Goal: Transaction & Acquisition: Purchase product/service

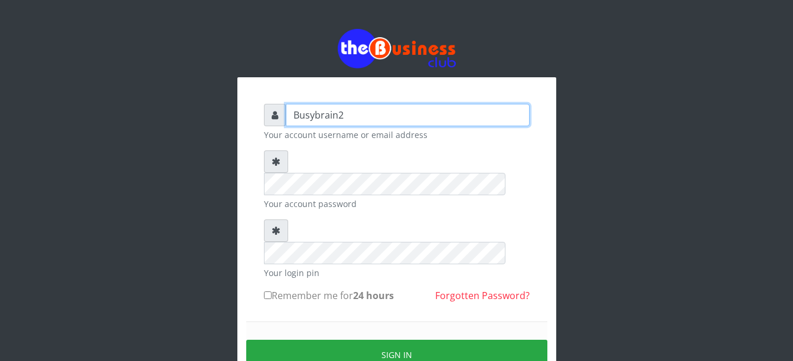
click at [328, 116] on input "Busybrain2" at bounding box center [408, 115] width 244 height 22
type input "Haibeekay"
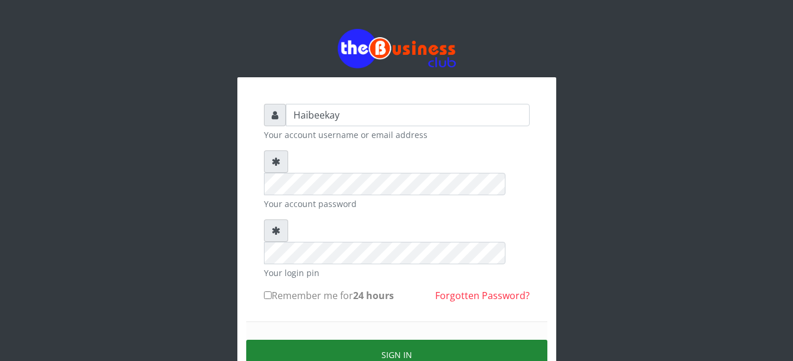
click at [304, 340] on button "Sign in" at bounding box center [396, 355] width 301 height 30
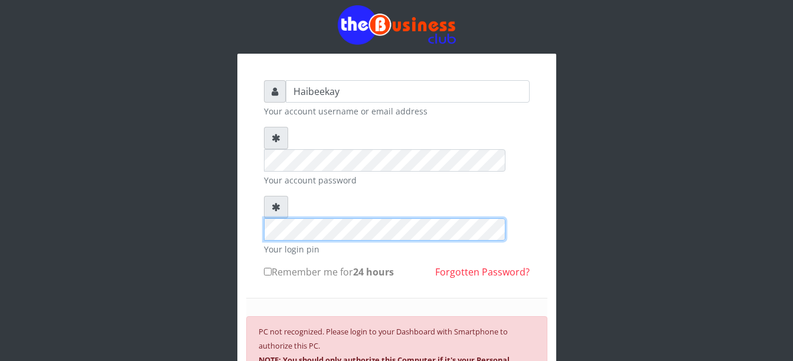
scroll to position [83, 0]
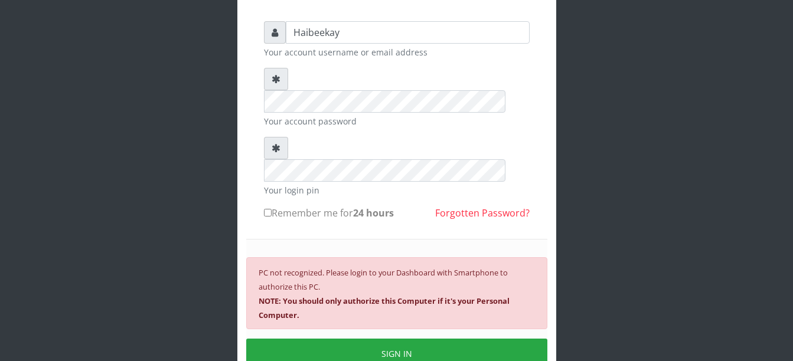
click at [269, 209] on input "Remember me for 24 hours" at bounding box center [268, 213] width 8 height 8
checkbox input "true"
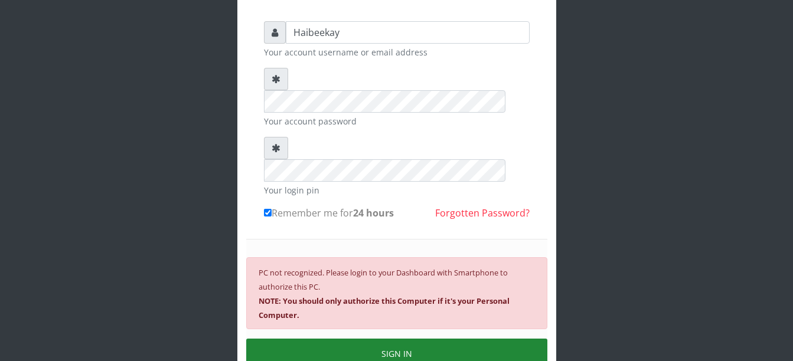
click at [404, 339] on button "SIGN IN" at bounding box center [396, 354] width 301 height 30
click at [399, 339] on button "SIGN IN" at bounding box center [396, 354] width 301 height 30
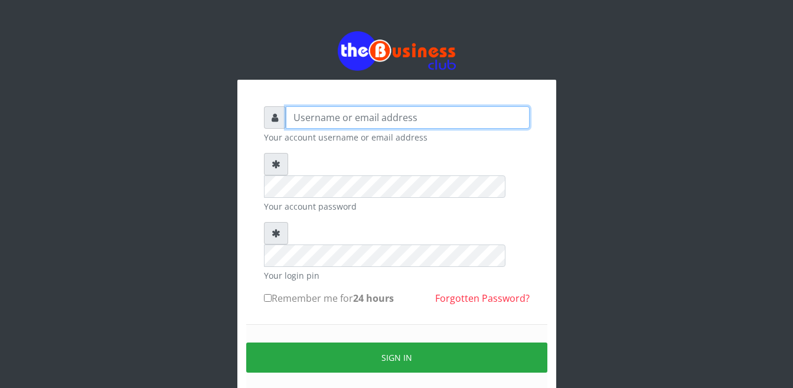
type input "Haibeekay"
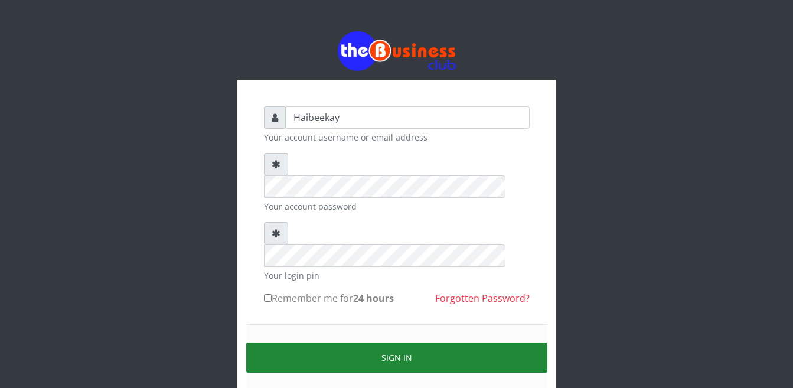
click at [371, 342] on button "Sign in" at bounding box center [396, 357] width 301 height 30
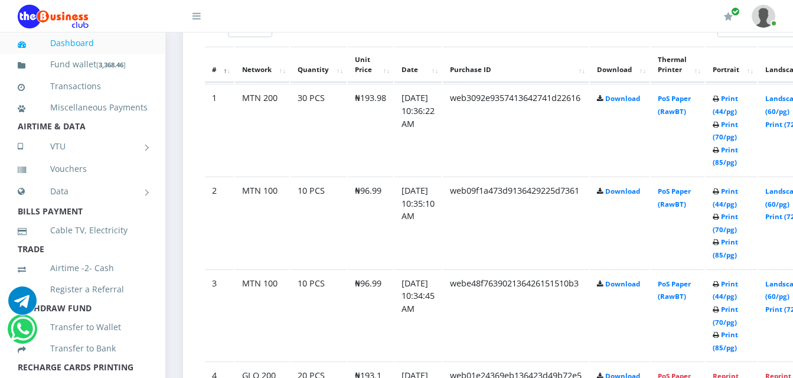
scroll to position [709, 0]
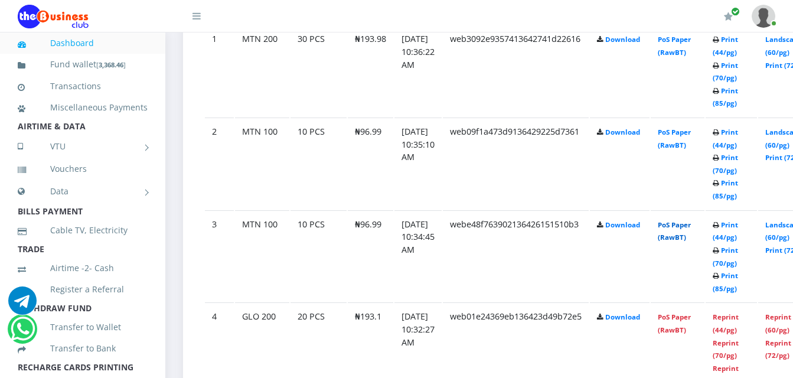
click at [689, 242] on link "PoS Paper (RawBT)" at bounding box center [674, 231] width 33 height 22
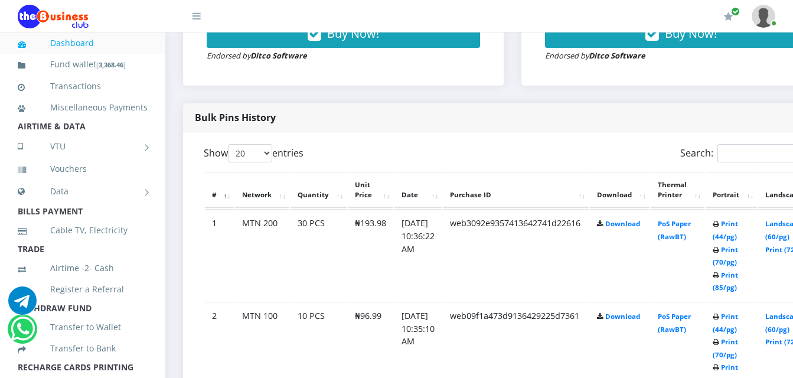
scroll to position [472, 0]
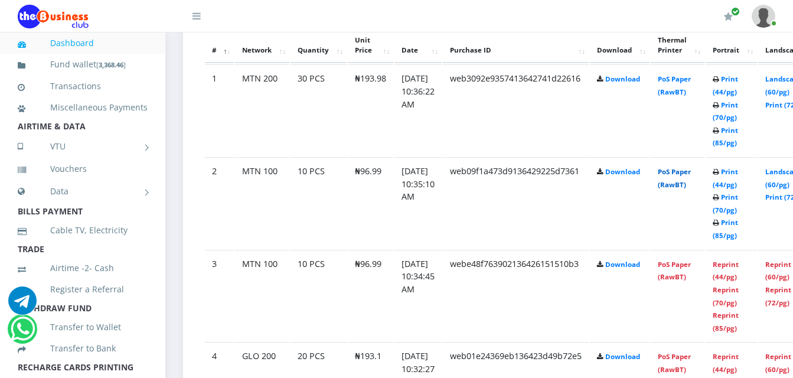
click at [691, 184] on link "PoS Paper (RawBT)" at bounding box center [674, 178] width 33 height 22
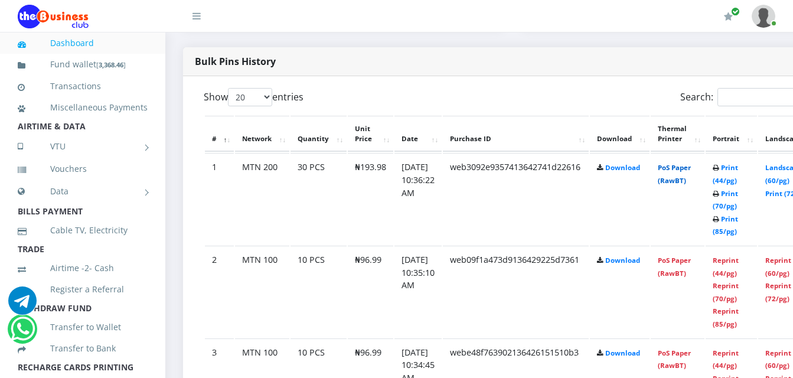
click at [690, 182] on link "PoS Paper (RawBT)" at bounding box center [674, 174] width 33 height 22
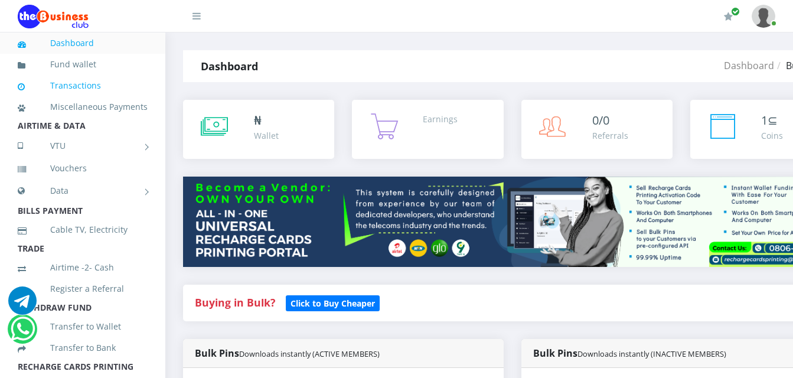
click at [73, 87] on link "Transactions" at bounding box center [83, 85] width 130 height 27
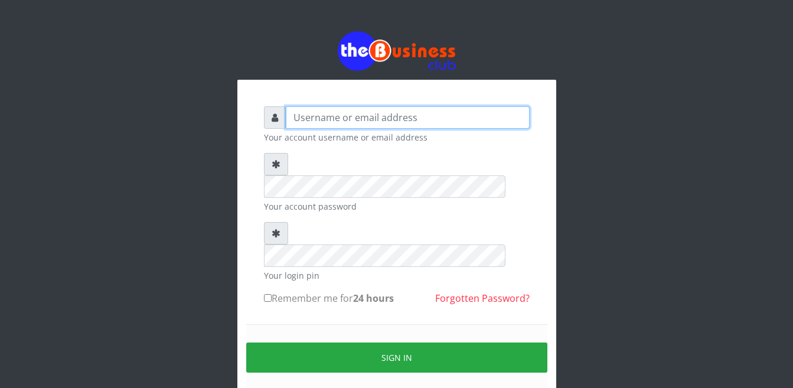
type input "Haibeekay"
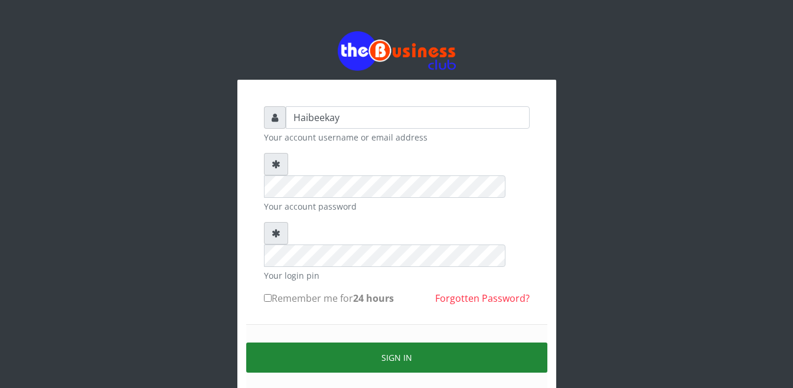
click at [296, 342] on button "Sign in" at bounding box center [396, 357] width 301 height 30
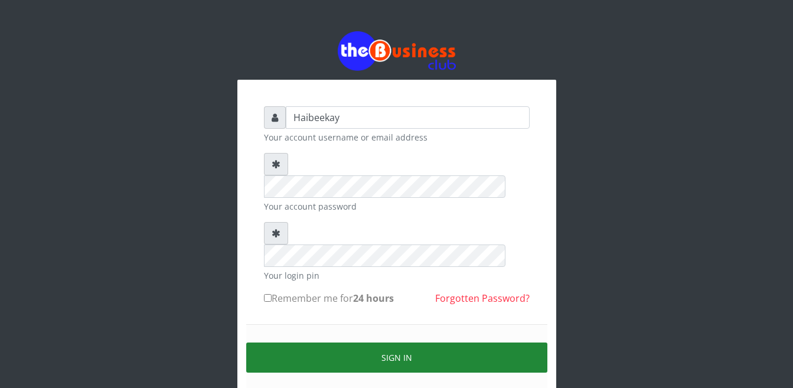
click at [339, 342] on button "Sign in" at bounding box center [396, 357] width 301 height 30
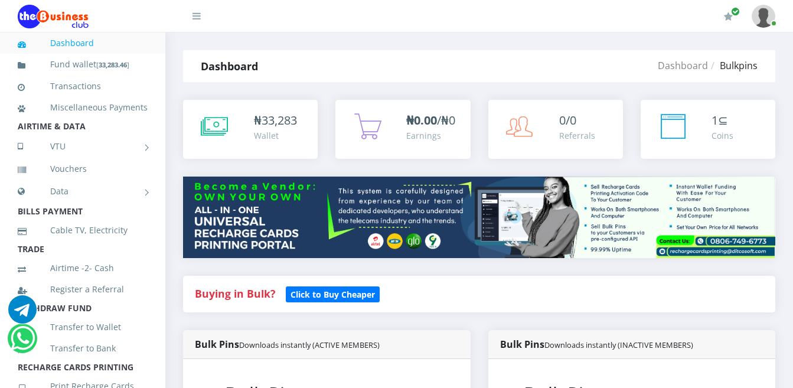
scroll to position [303, 0]
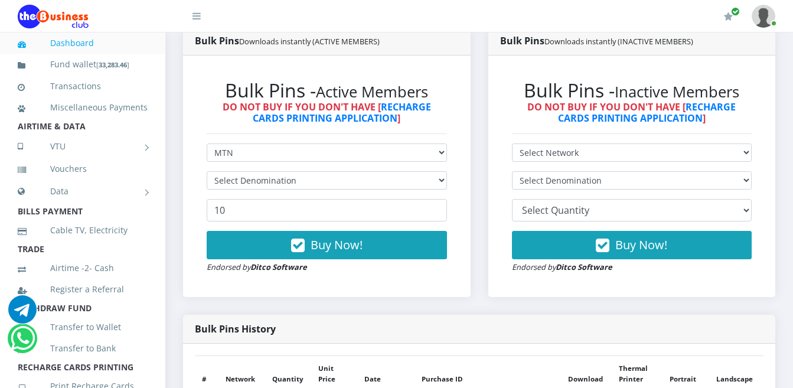
drag, startPoint x: 0, startPoint y: 0, endPoint x: 319, endPoint y: 180, distance: 366.7
click at [319, 180] on select "Select Denomination" at bounding box center [327, 180] width 240 height 18
click at [435, 181] on select "Select Denomination" at bounding box center [327, 180] width 240 height 18
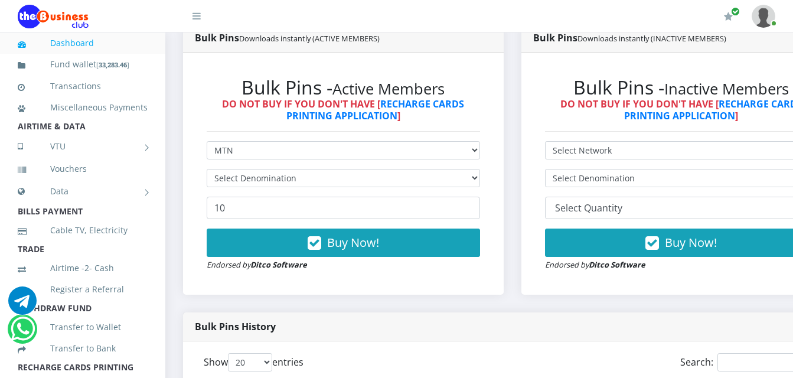
scroll to position [0, 0]
click at [403, 181] on select "Select Denomination" at bounding box center [343, 178] width 273 height 18
click at [287, 179] on select "Select Denomination" at bounding box center [343, 178] width 273 height 18
click at [207, 171] on select "Select Denomination" at bounding box center [343, 178] width 273 height 18
click at [277, 181] on select "Select Denomination" at bounding box center [343, 178] width 273 height 18
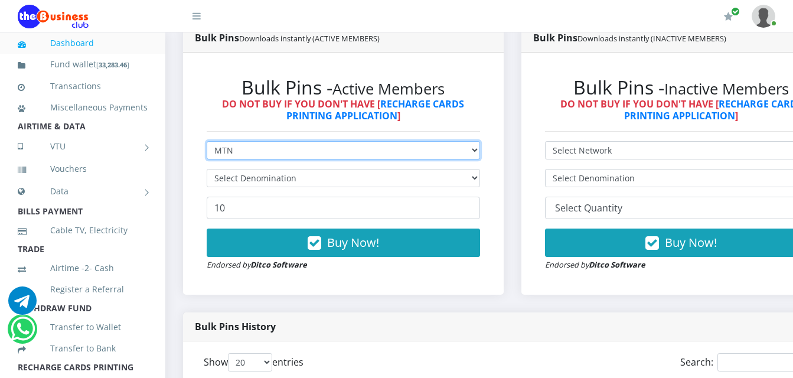
click at [273, 151] on select "Select Network MTN Globacom 9Mobile Airtel" at bounding box center [343, 150] width 273 height 18
click at [207, 143] on select "Select Network MTN Globacom 9Mobile Airtel" at bounding box center [343, 150] width 273 height 18
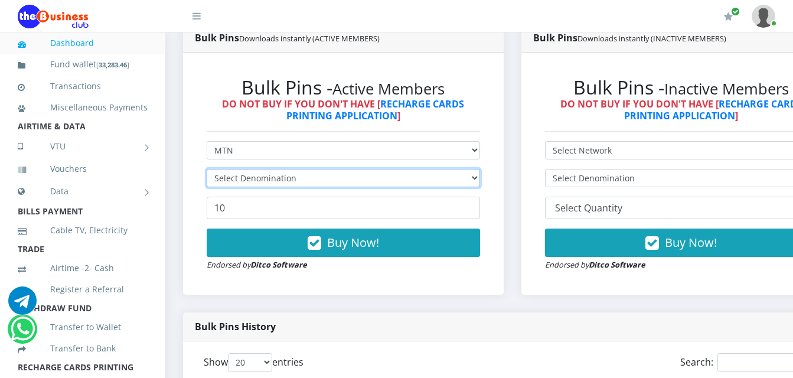
click at [269, 179] on select "Select Denomination" at bounding box center [343, 178] width 273 height 18
click at [207, 171] on select "Select Denomination" at bounding box center [343, 178] width 273 height 18
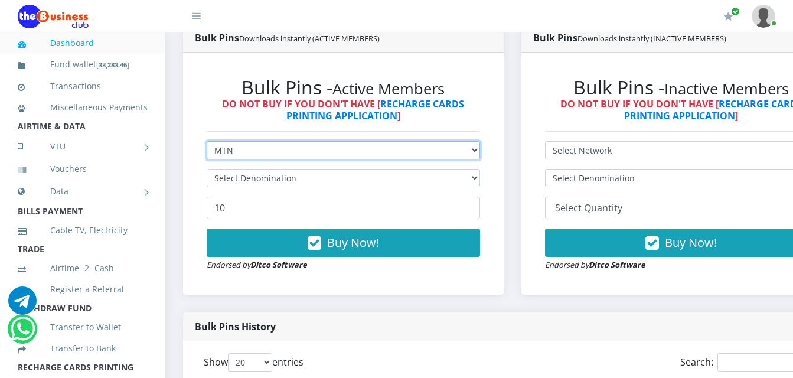
click at [262, 154] on select "Select Network MTN Globacom 9Mobile Airtel" at bounding box center [343, 150] width 273 height 18
select select "Airtel"
click at [207, 143] on select "Select Network MTN Globacom 9Mobile Airtel" at bounding box center [343, 150] width 273 height 18
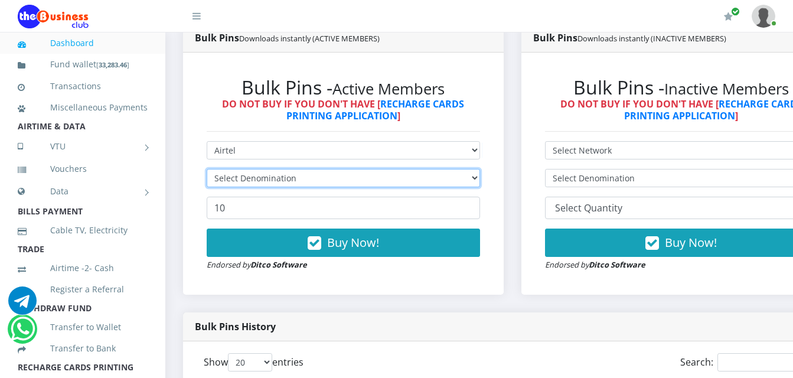
click at [265, 182] on select "Select Denomination" at bounding box center [343, 178] width 273 height 18
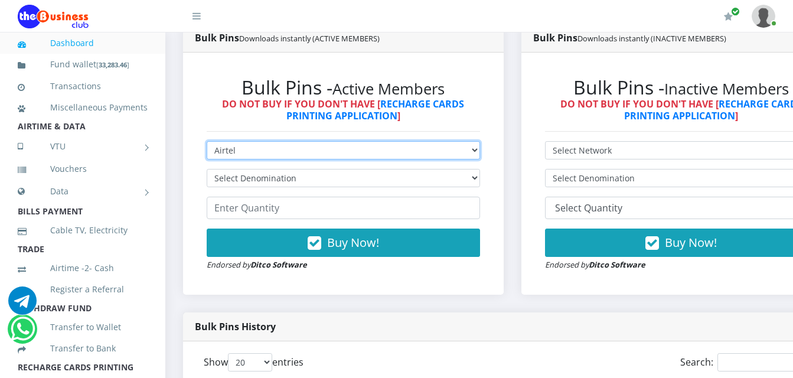
click at [272, 149] on select "Select Network MTN Globacom 9Mobile Airtel" at bounding box center [343, 150] width 273 height 18
select select "MTN"
click at [207, 143] on select "Select Network MTN Globacom 9Mobile Airtel" at bounding box center [343, 150] width 273 height 18
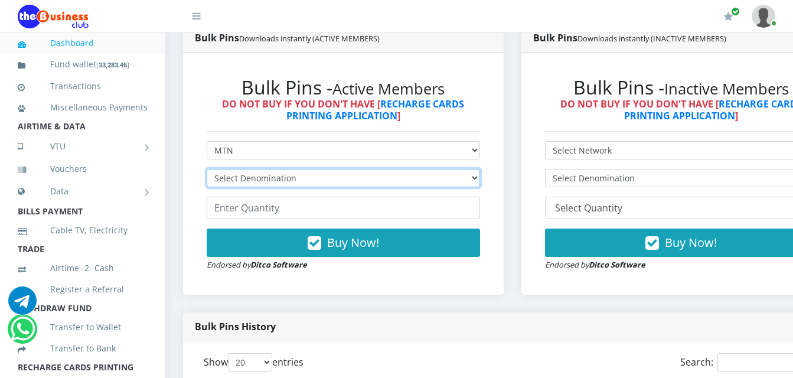
click at [265, 176] on select "Select Denomination MTN NGN100 - ₦96.99 MTN NGN200 - ₦193.98 MTN NGN400 - ₦387.…" at bounding box center [343, 178] width 273 height 18
select select "484.95-500"
click at [207, 171] on select "Select Denomination MTN NGN100 - ₦96.99 MTN NGN200 - ₦193.98 MTN NGN400 - ₦387.…" at bounding box center [343, 178] width 273 height 18
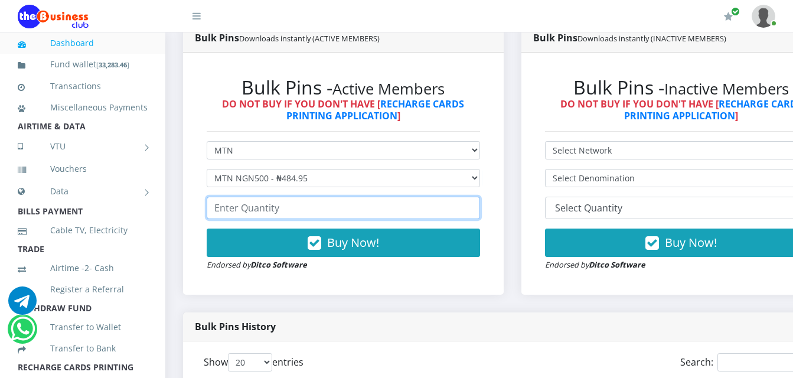
click at [257, 213] on input "number" at bounding box center [343, 208] width 273 height 22
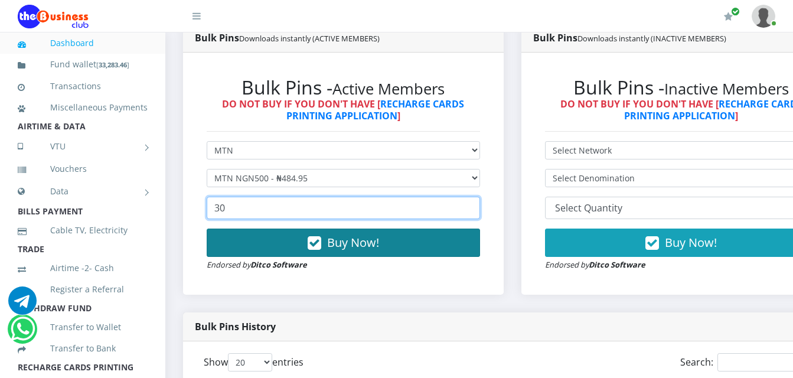
type input "30"
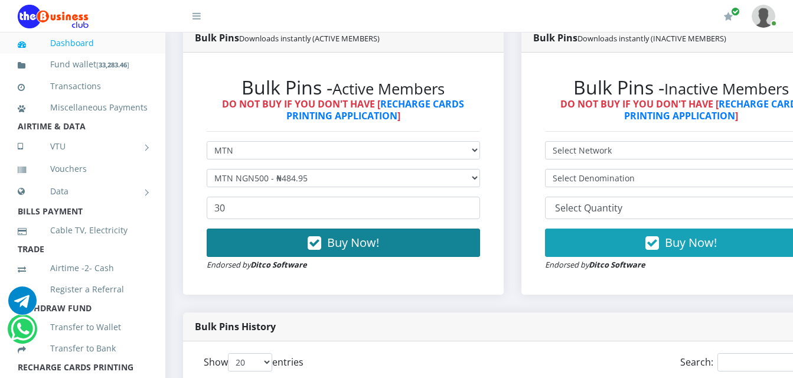
click at [252, 247] on button "Buy Now!" at bounding box center [343, 242] width 273 height 28
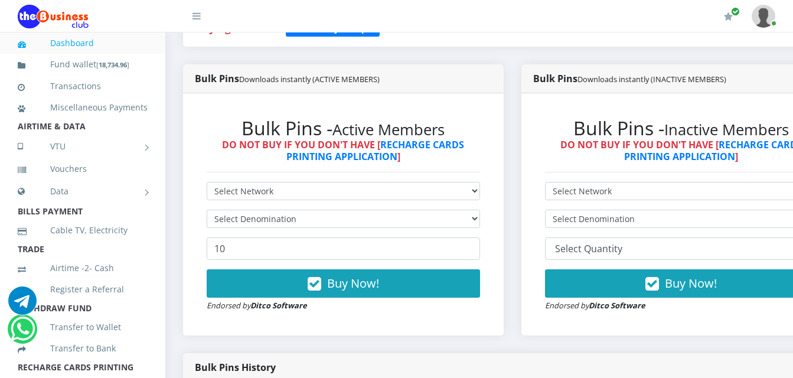
scroll to position [295, 0]
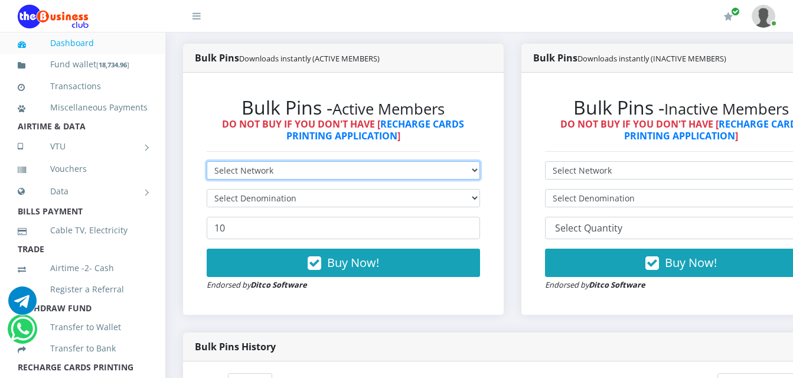
click at [354, 170] on select "Select Network MTN Globacom 9Mobile Airtel" at bounding box center [343, 170] width 273 height 18
select select "MTN"
click at [207, 164] on select "Select Network MTN Globacom 9Mobile Airtel" at bounding box center [343, 170] width 273 height 18
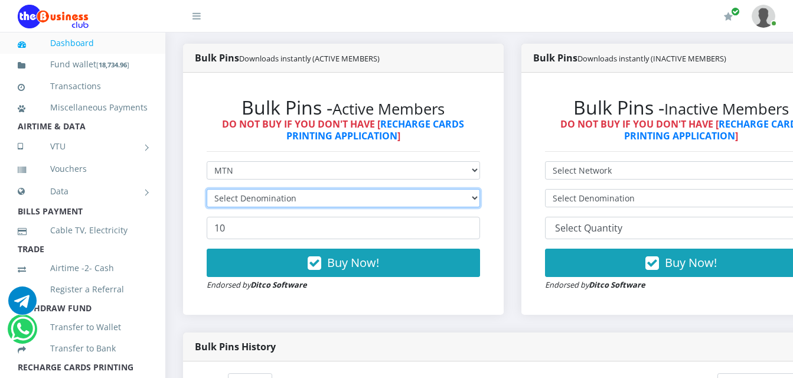
click at [298, 202] on select "Select Denomination" at bounding box center [343, 198] width 273 height 18
click at [300, 195] on select "Select Denomination" at bounding box center [343, 198] width 273 height 18
click at [299, 198] on select "Select Denomination MTN NGN100 - ₦96.99 MTN NGN200 - ₦193.98 MTN NGN400 - ₦387.…" at bounding box center [343, 198] width 273 height 18
select select "96.99-100"
click at [207, 191] on select "Select Denomination MTN NGN100 - ₦96.99 MTN NGN200 - ₦193.98 MTN NGN400 - ₦387.…" at bounding box center [343, 198] width 273 height 18
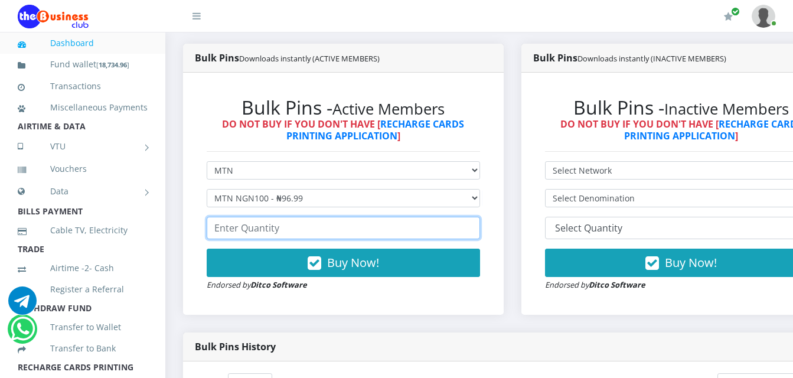
click at [311, 229] on input "number" at bounding box center [343, 228] width 273 height 22
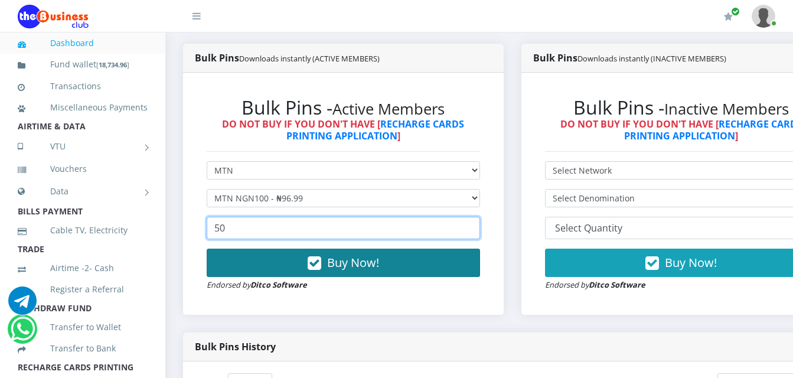
type input "50"
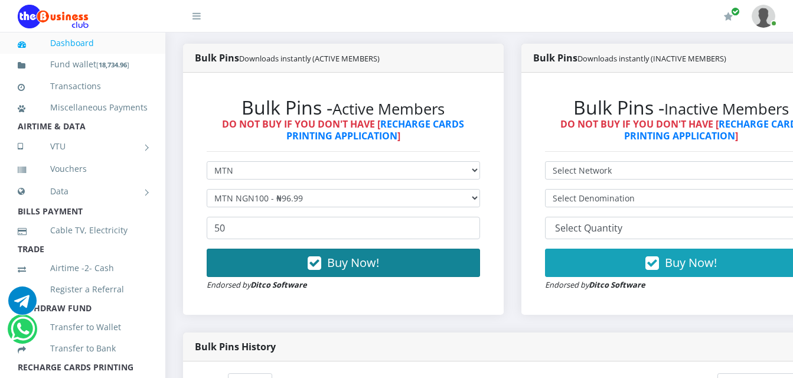
click at [306, 267] on button "Buy Now!" at bounding box center [343, 263] width 273 height 28
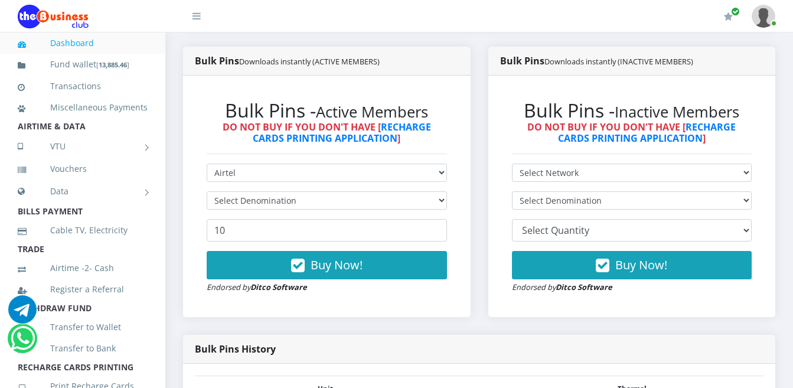
scroll to position [283, 0]
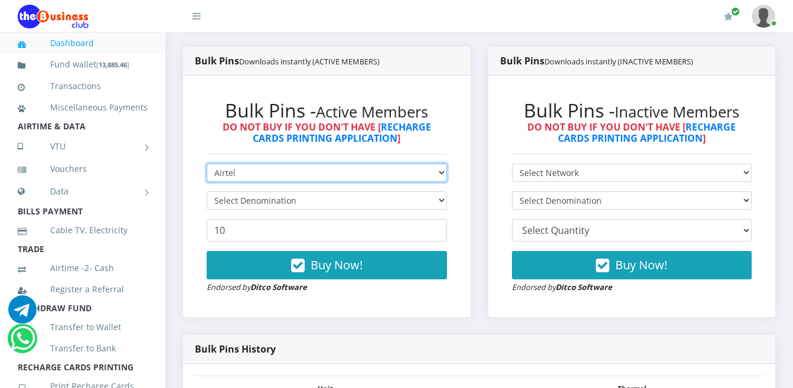
click at [246, 171] on select "Select Network MTN Globacom 9Mobile Airtel" at bounding box center [327, 173] width 240 height 18
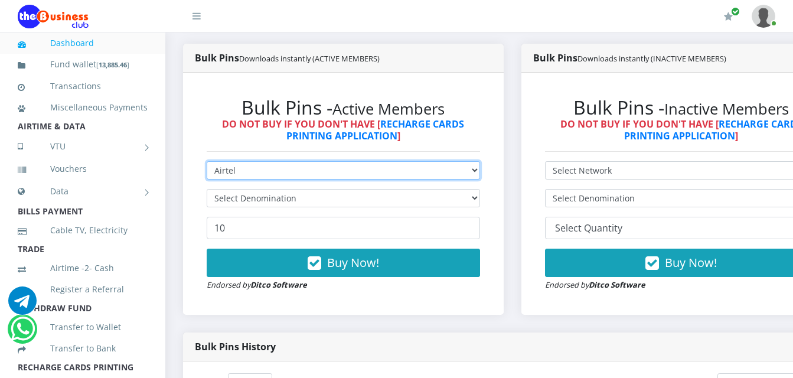
scroll to position [0, 0]
click at [207, 164] on select "Select Network MTN Globacom 9Mobile Airtel" at bounding box center [343, 170] width 273 height 18
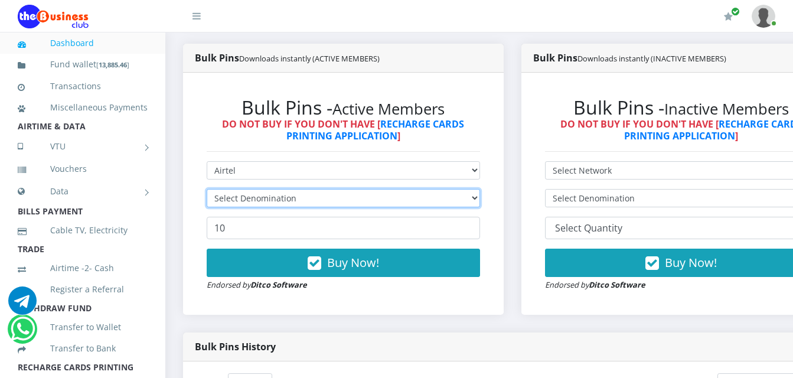
click at [249, 203] on select "Select Denomination" at bounding box center [343, 198] width 273 height 18
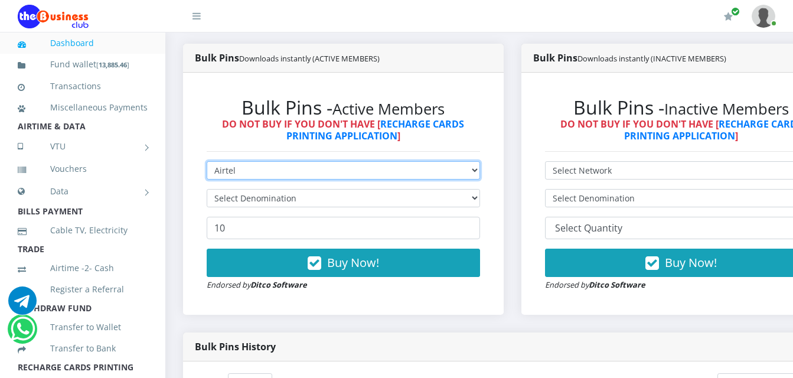
click at [249, 172] on select "Select Network MTN Globacom 9Mobile Airtel" at bounding box center [343, 170] width 273 height 18
click at [207, 164] on select "Select Network MTN Globacom 9Mobile Airtel" at bounding box center [343, 170] width 273 height 18
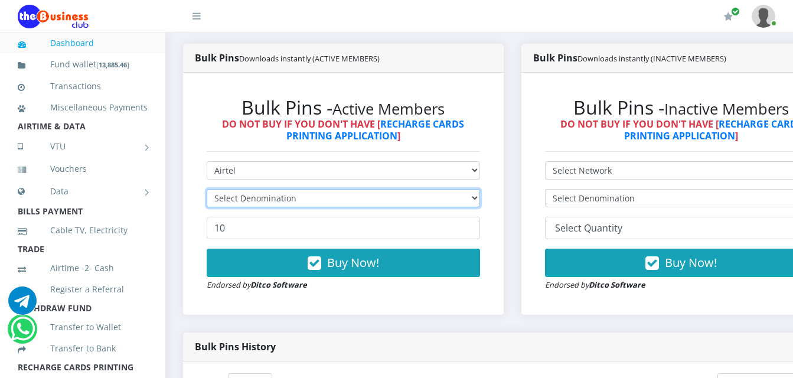
click at [242, 203] on select "Select Denomination" at bounding box center [343, 198] width 273 height 18
click at [243, 200] on select "Select Denomination" at bounding box center [343, 198] width 273 height 18
click at [244, 207] on select "Select Denomination" at bounding box center [343, 198] width 273 height 18
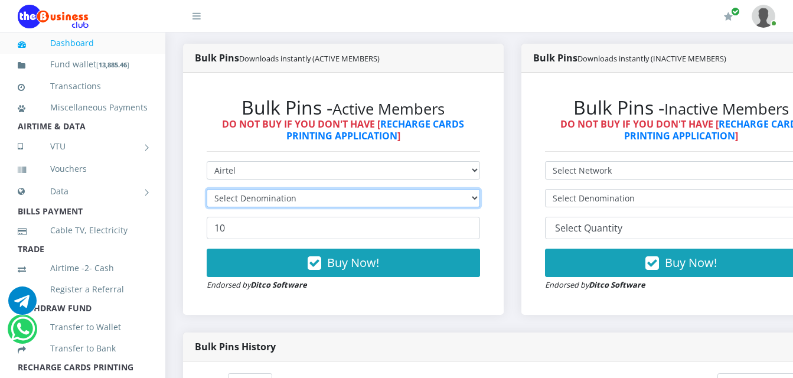
click at [207, 191] on select "Select Denomination" at bounding box center [343, 198] width 273 height 18
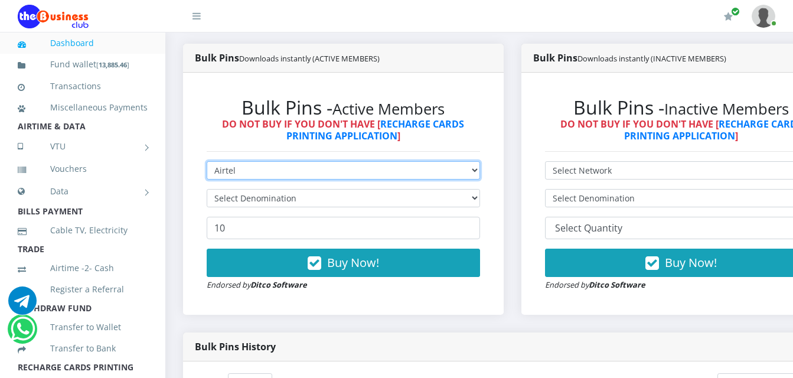
click at [241, 174] on select "Select Network MTN Globacom 9Mobile Airtel" at bounding box center [343, 170] width 273 height 18
select select "MTN"
click at [207, 164] on select "Select Network MTN Globacom 9Mobile Airtel" at bounding box center [343, 170] width 273 height 18
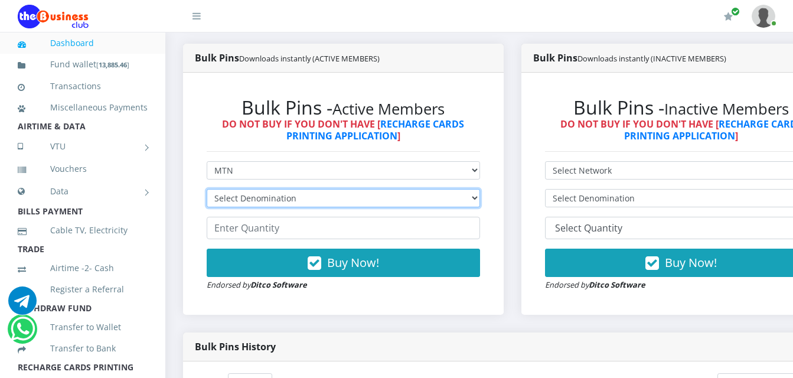
click at [240, 201] on select "Select Denomination MTN NGN100 - ₦96.99 MTN NGN200 - ₦193.98 MTN NGN400 - ₦387.…" at bounding box center [343, 198] width 273 height 18
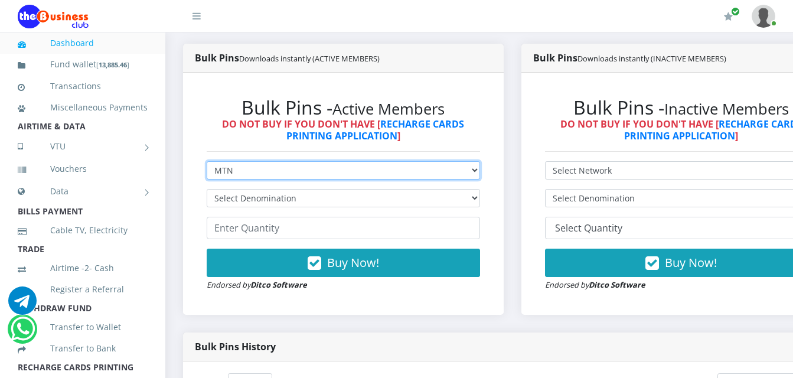
click at [240, 172] on select "Select Network MTN Globacom 9Mobile Airtel" at bounding box center [343, 170] width 273 height 18
select select "Airtel"
click at [207, 164] on select "Select Network MTN Globacom 9Mobile Airtel" at bounding box center [343, 170] width 273 height 18
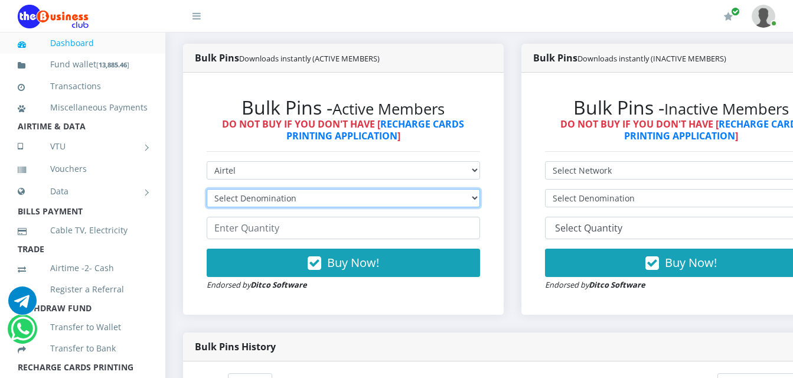
click at [249, 201] on select "Select Denomination" at bounding box center [343, 198] width 273 height 18
select select "96.38-100"
click at [207, 191] on select "Select Denomination Airtel NGN100 - ₦96.38 Airtel NGN200 - ₦192.76 Airtel NGN50…" at bounding box center [343, 198] width 273 height 18
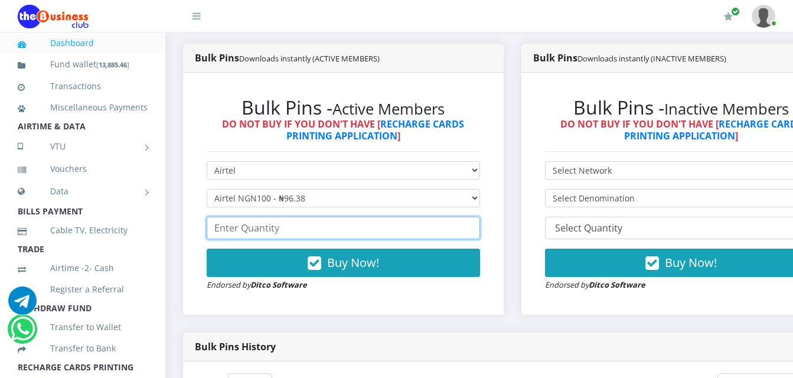
click at [357, 230] on input "number" at bounding box center [343, 228] width 273 height 22
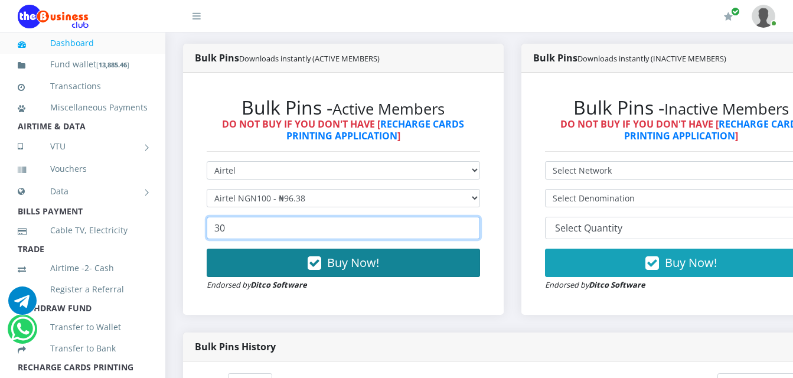
type input "30"
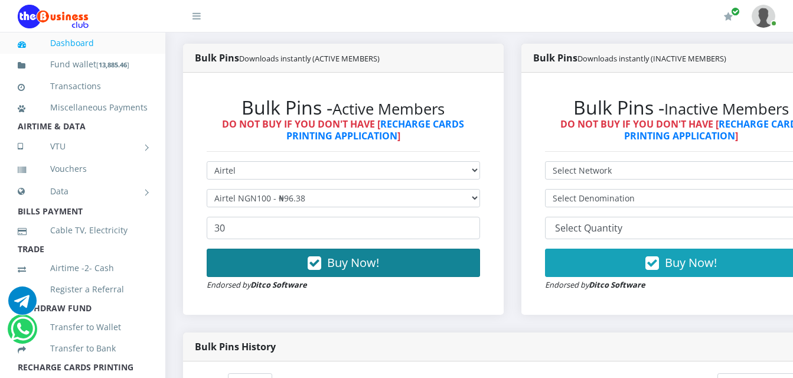
click at [341, 262] on span "Buy Now!" at bounding box center [353, 262] width 52 height 16
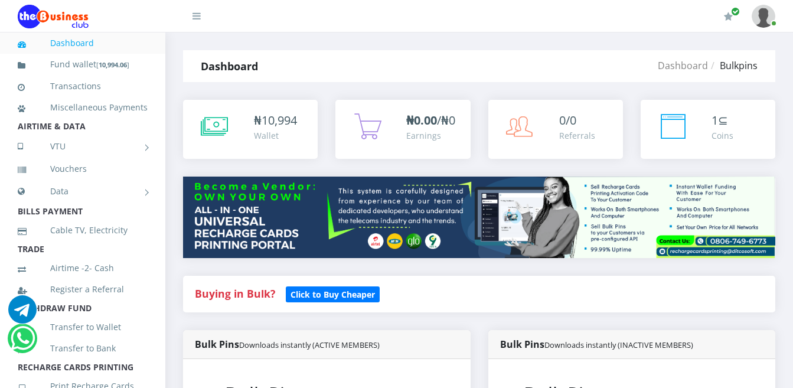
scroll to position [283, 0]
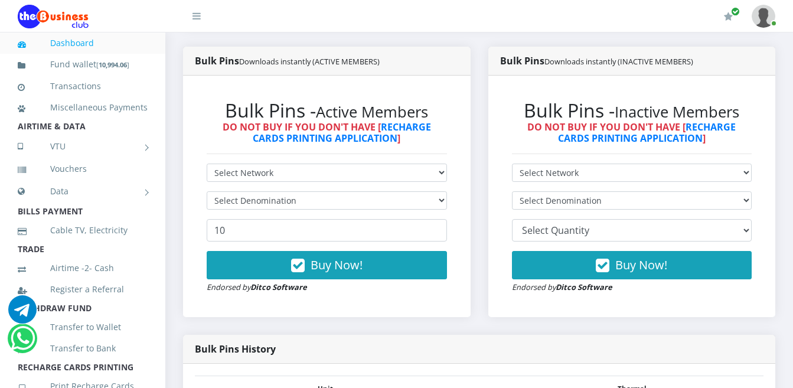
select select "Airtel"
click at [207, 164] on select "Select Network MTN Globacom 9Mobile Airtel" at bounding box center [327, 173] width 240 height 18
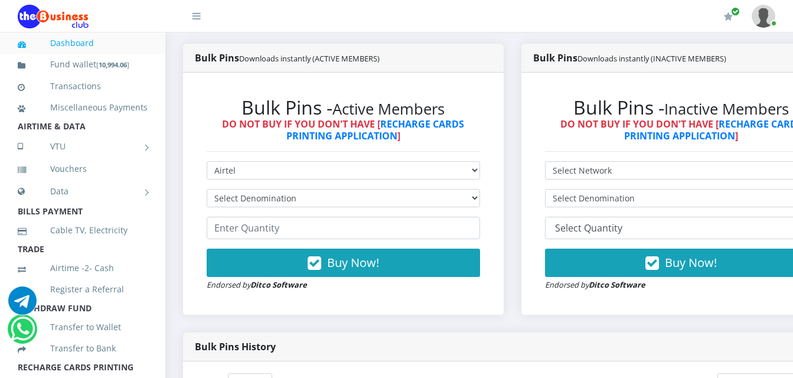
scroll to position [0, 0]
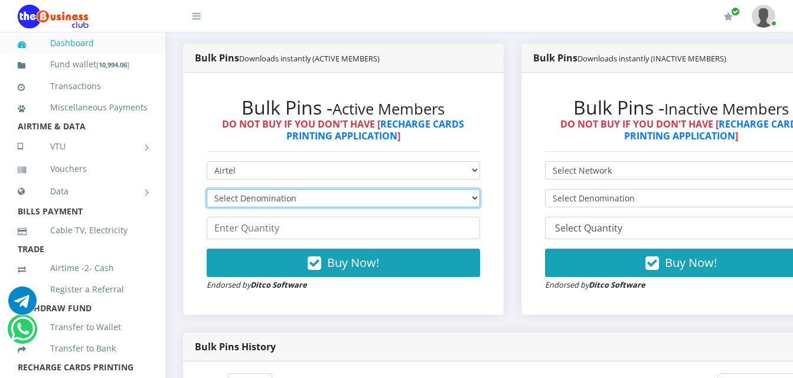
click at [269, 200] on select "Select Denomination Airtel NGN100 - ₦96.38 Airtel NGN200 - ₦192.76 Airtel NGN50…" at bounding box center [343, 198] width 273 height 18
select select "192.76-200"
click at [207, 191] on select "Select Denomination Airtel NGN100 - ₦96.38 Airtel NGN200 - ₦192.76 Airtel NGN50…" at bounding box center [343, 198] width 273 height 18
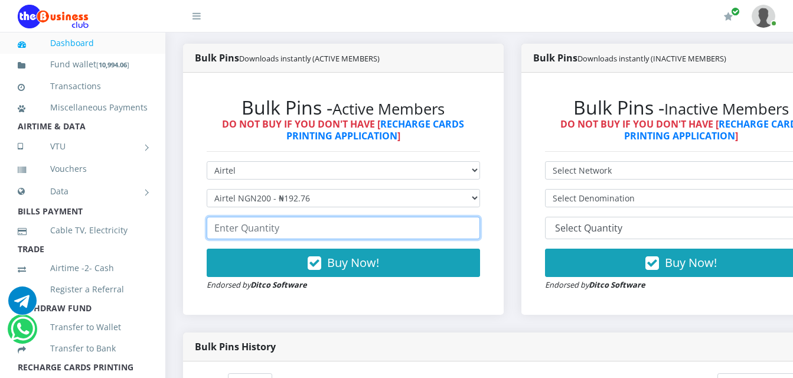
click at [277, 234] on input "number" at bounding box center [343, 228] width 273 height 22
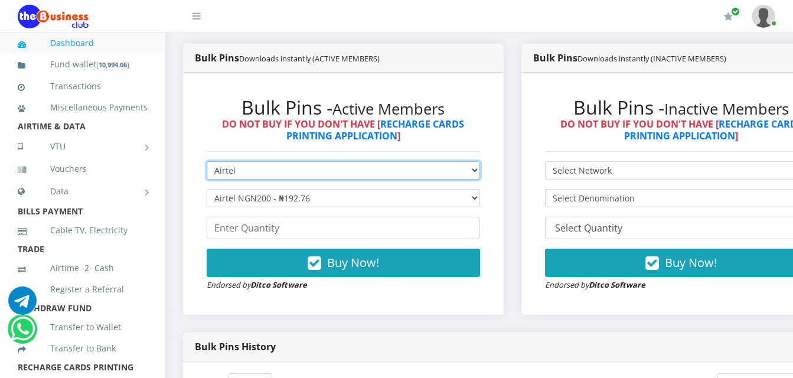
click at [266, 172] on select "Select Network MTN Globacom 9Mobile Airtel" at bounding box center [343, 170] width 273 height 18
select select "MTN"
click at [207, 164] on select "Select Network MTN Globacom 9Mobile Airtel" at bounding box center [343, 170] width 273 height 18
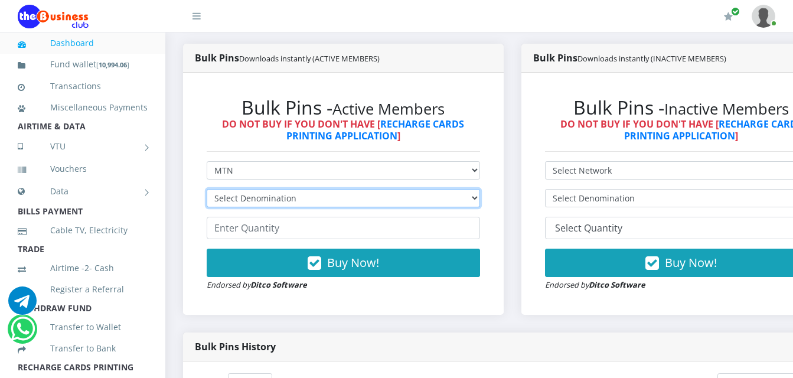
click at [251, 198] on select "Select Denomination" at bounding box center [343, 198] width 273 height 18
click at [251, 207] on select "Select Denomination" at bounding box center [343, 198] width 273 height 18
click at [250, 199] on select "Select Denomination" at bounding box center [343, 198] width 273 height 18
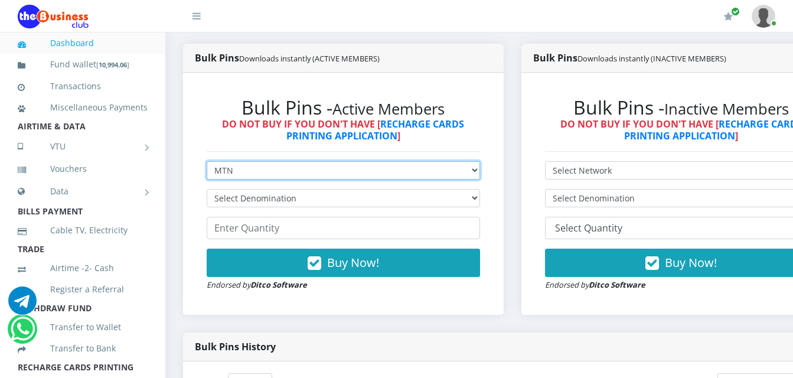
click at [254, 169] on select "Select Network MTN Globacom 9Mobile Airtel" at bounding box center [343, 170] width 273 height 18
click at [207, 164] on select "Select Network MTN Globacom 9Mobile Airtel" at bounding box center [343, 170] width 273 height 18
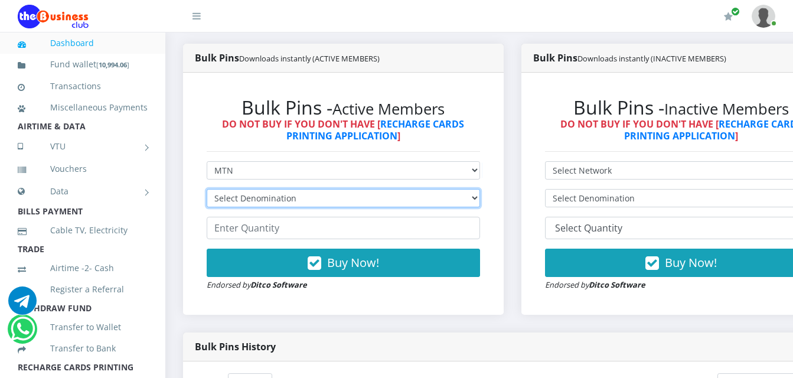
click at [249, 198] on select "Select Denomination" at bounding box center [343, 198] width 273 height 18
select select "193.98-200"
click at [207, 191] on select "Select Denomination MTN NGN100 - ₦96.99 MTN NGN200 - ₦193.98 MTN NGN400 - ₦387.…" at bounding box center [343, 198] width 273 height 18
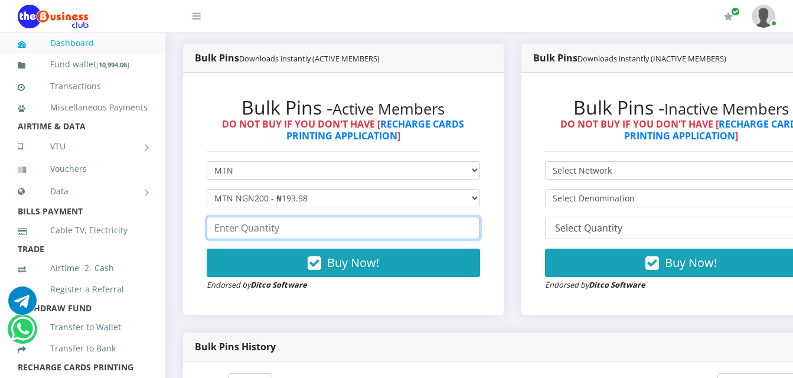
click at [260, 231] on input "number" at bounding box center [343, 228] width 273 height 22
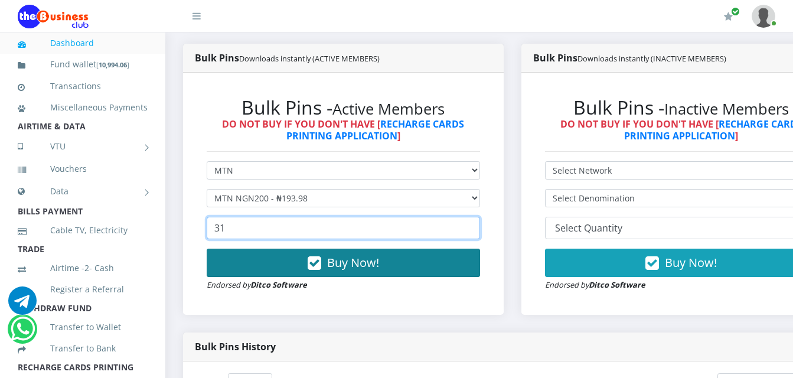
type input "31"
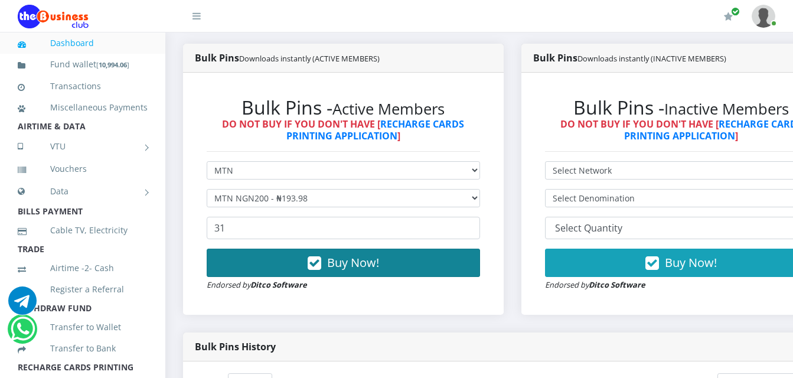
click at [255, 269] on button "Buy Now!" at bounding box center [343, 263] width 273 height 28
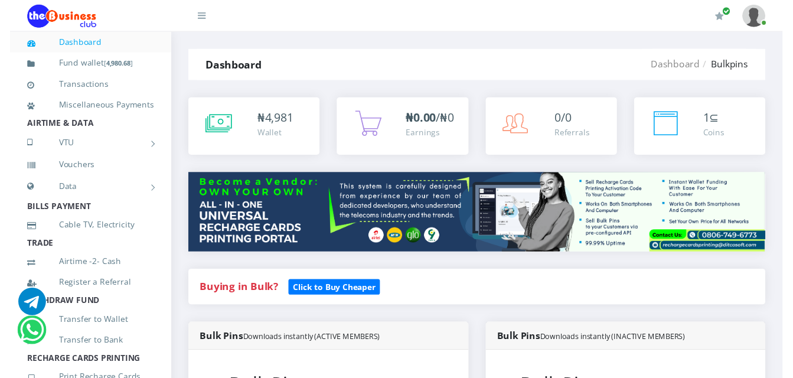
scroll to position [224, 0]
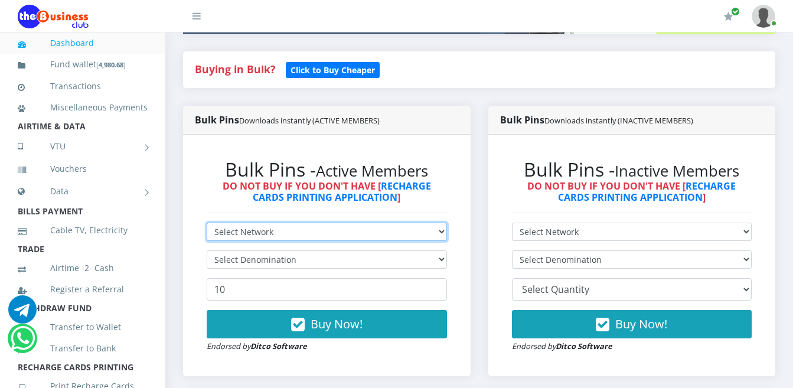
click at [264, 233] on select "Select Network MTN Globacom 9Mobile Airtel" at bounding box center [327, 232] width 240 height 18
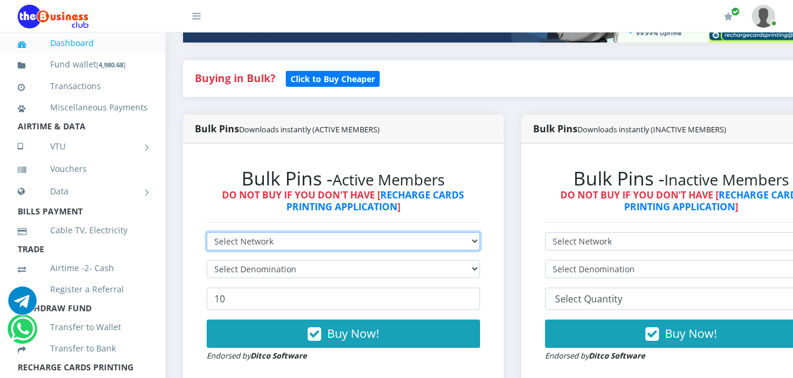
scroll to position [0, 0]
select select "Airtel"
click at [207, 234] on select "Select Network MTN Globacom 9Mobile Airtel" at bounding box center [343, 241] width 273 height 18
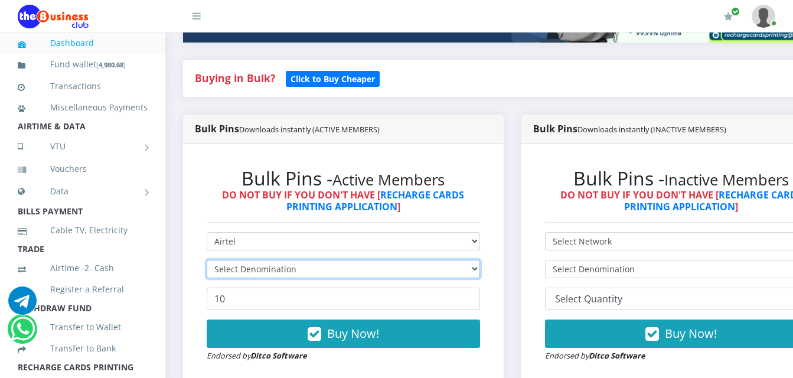
click at [268, 275] on select "Select Denomination" at bounding box center [343, 269] width 273 height 18
click at [268, 272] on select "Select Denomination" at bounding box center [343, 269] width 273 height 18
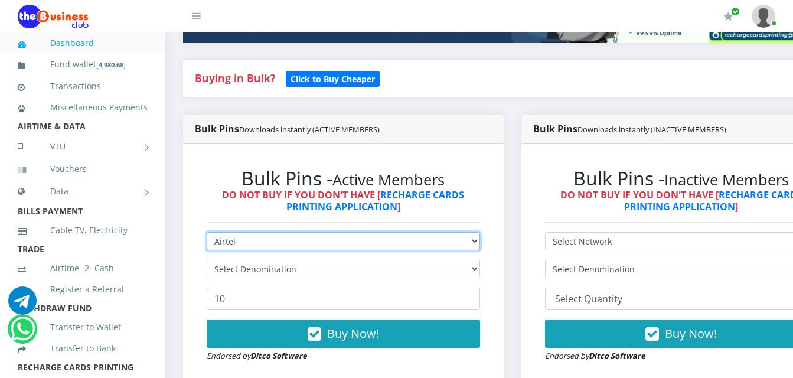
click at [268, 239] on select "Select Network MTN Globacom 9Mobile Airtel" at bounding box center [343, 241] width 273 height 18
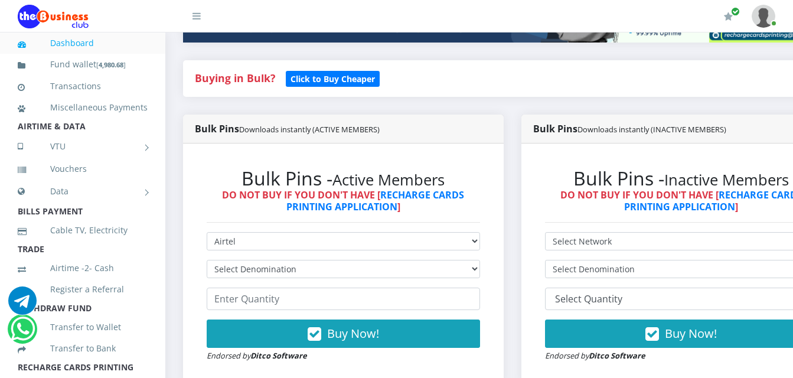
click at [278, 314] on form "Select Network MTN Globacom 9Mobile Airtel Select Denomination Airtel NGN100 - …" at bounding box center [343, 297] width 273 height 130
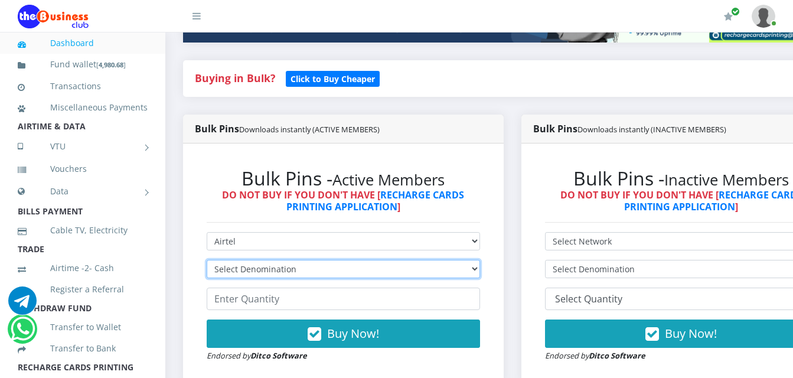
click at [274, 272] on select "Select Denomination Airtel NGN100 - ₦96.38 Airtel NGN200 - ₦192.76 Airtel NGN50…" at bounding box center [343, 269] width 273 height 18
select select "192.76-200"
click at [207, 262] on select "Select Denomination Airtel NGN100 - ₦96.38 Airtel NGN200 - ₦192.76 Airtel NGN50…" at bounding box center [343, 269] width 273 height 18
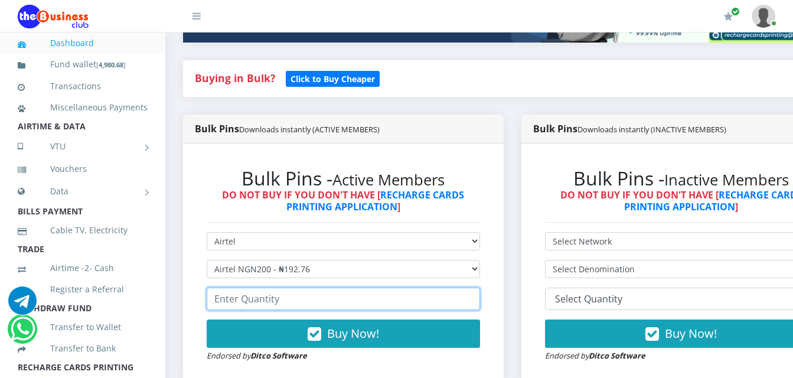
click at [277, 300] on input "number" at bounding box center [343, 299] width 273 height 22
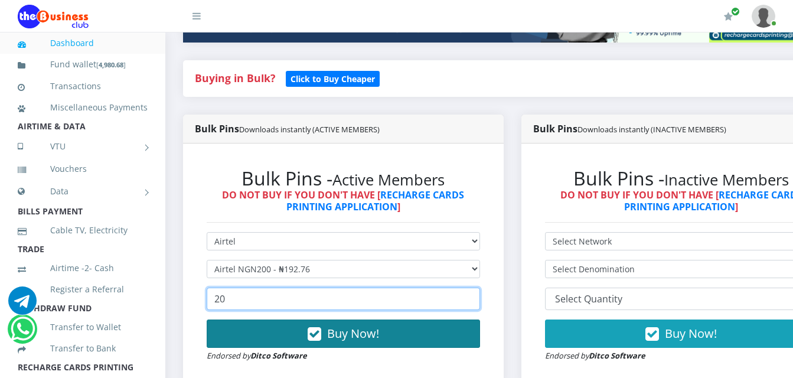
type input "20"
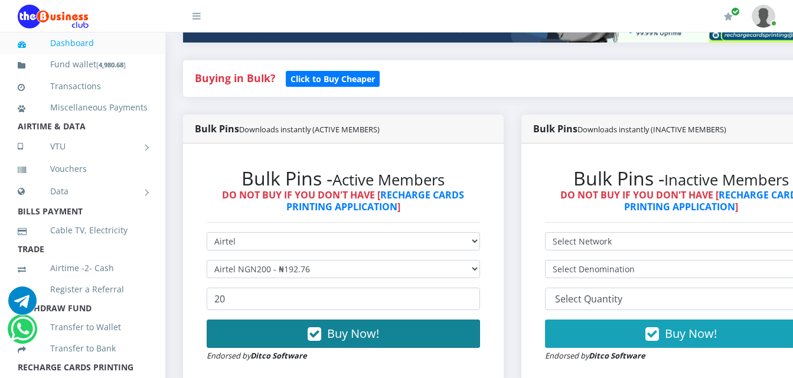
click at [253, 337] on button "Buy Now!" at bounding box center [343, 333] width 273 height 28
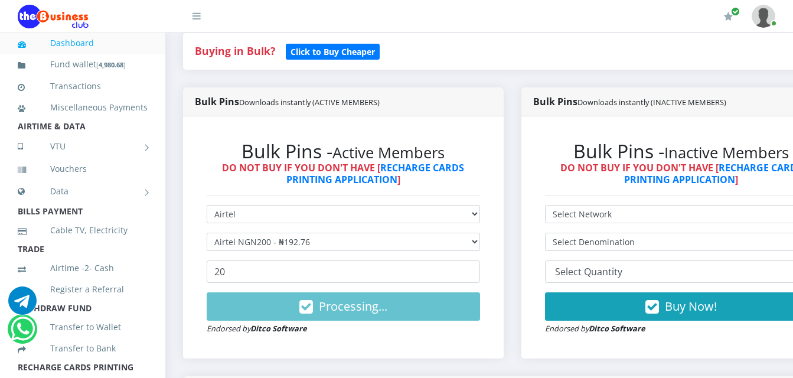
scroll to position [236, 0]
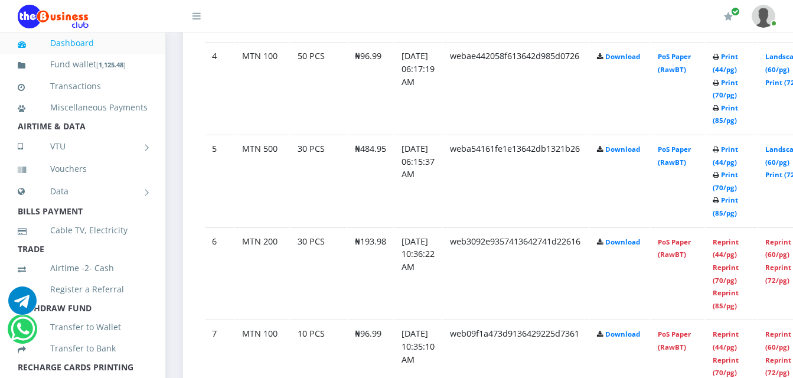
scroll to position [972, 0]
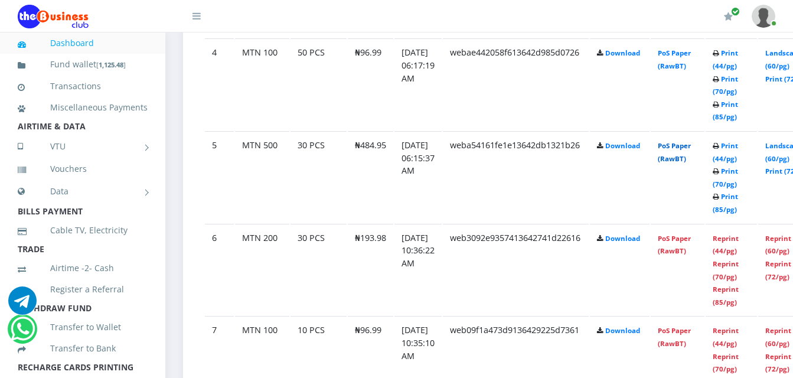
click at [691, 162] on link "PoS Paper (RawBT)" at bounding box center [674, 152] width 33 height 22
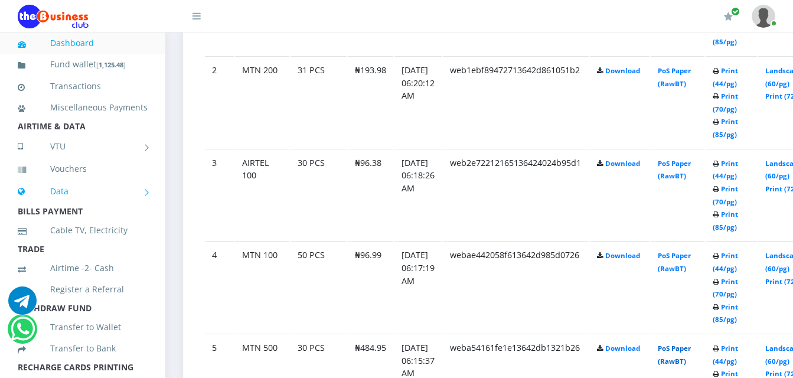
scroll to position [736, 0]
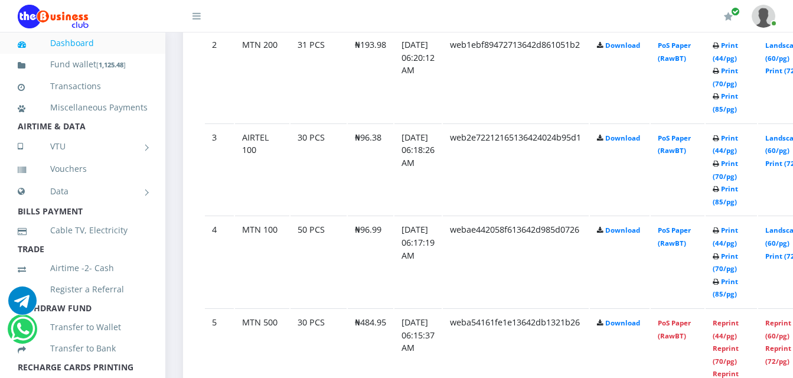
scroll to position [736, 0]
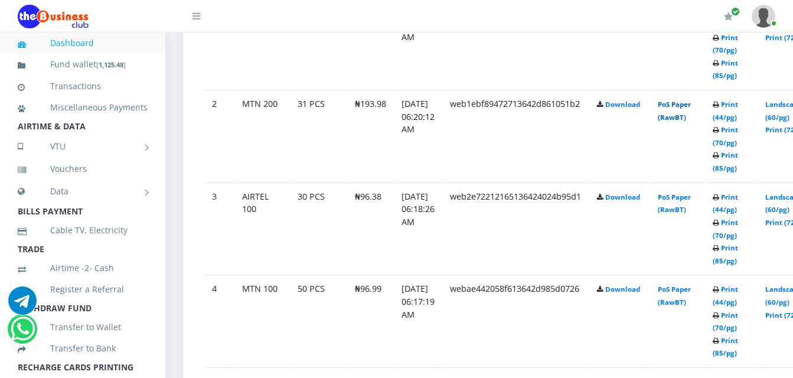
click at [691, 118] on link "PoS Paper (RawBT)" at bounding box center [674, 111] width 33 height 22
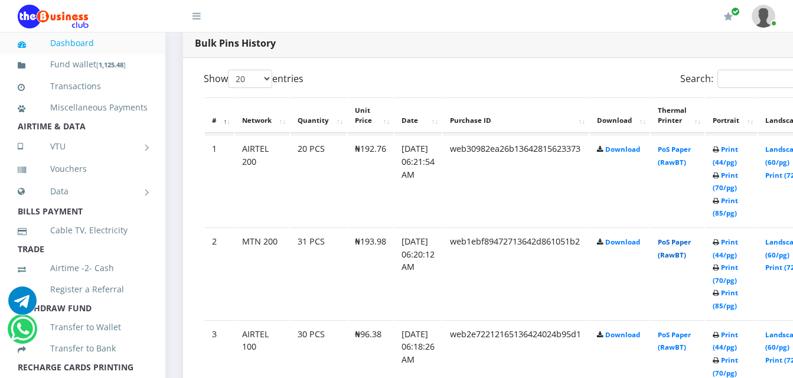
scroll to position [649, 0]
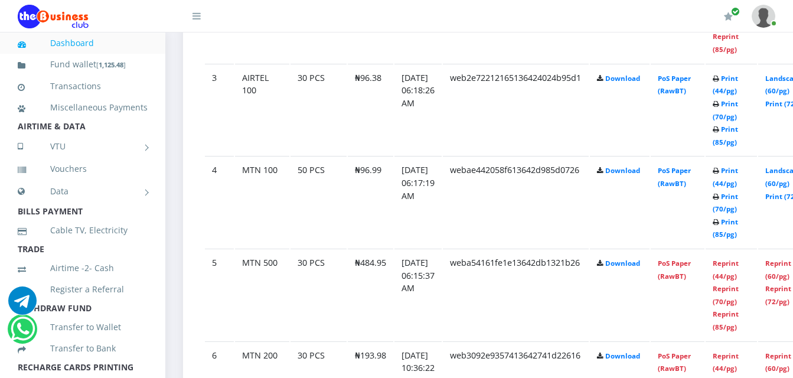
scroll to position [826, 0]
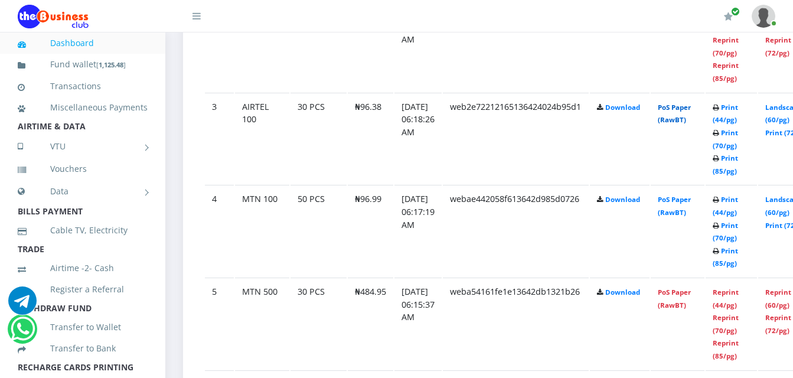
click at [685, 121] on link "PoS Paper (RawBT)" at bounding box center [674, 114] width 33 height 22
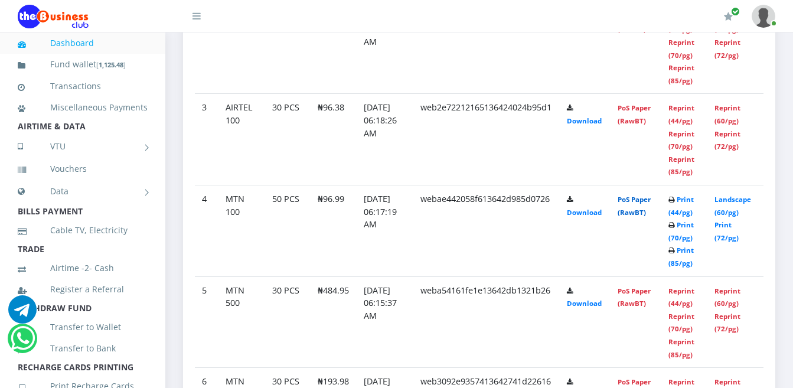
scroll to position [784, 0]
click at [642, 217] on link "PoS Paper (RawBT)" at bounding box center [634, 206] width 33 height 22
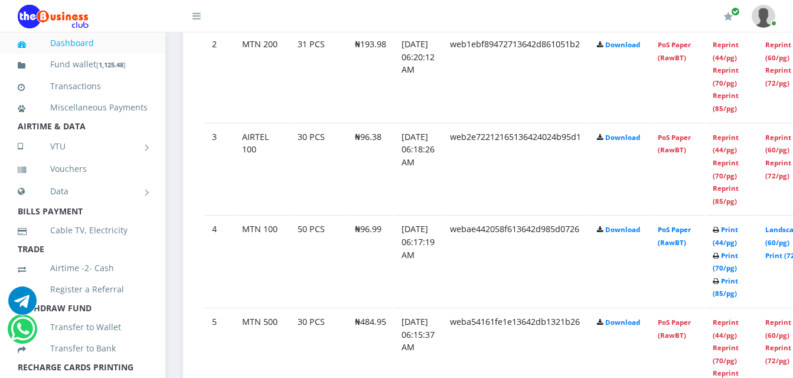
scroll to position [0, 0]
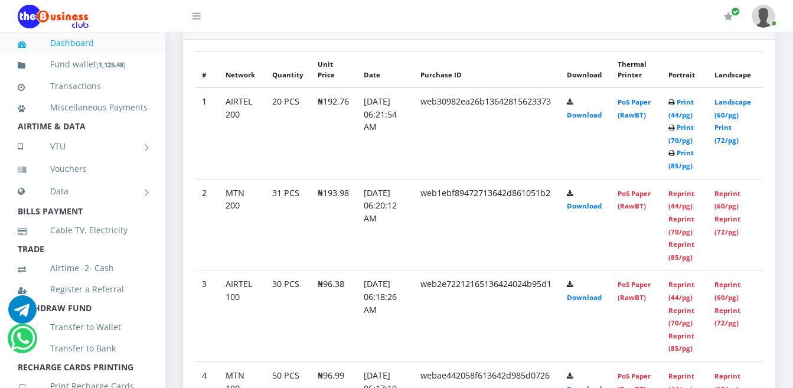
scroll to position [607, 0]
click at [646, 120] on link "PoS Paper (RawBT)" at bounding box center [634, 109] width 33 height 22
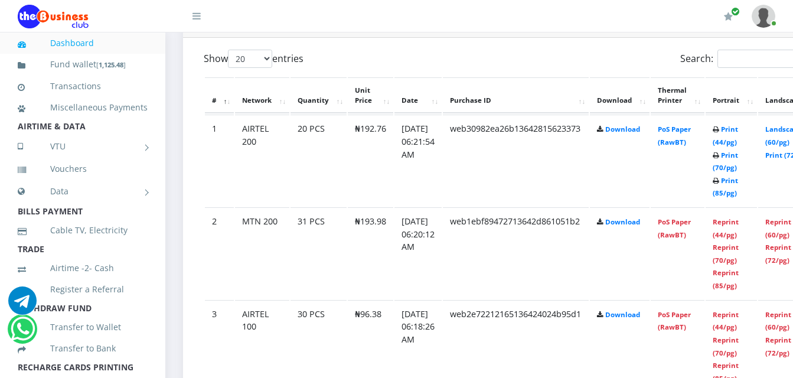
scroll to position [0, 0]
